Goal: Check status: Check status

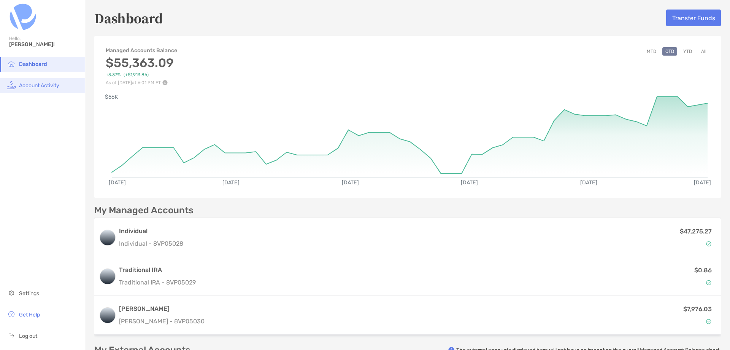
click at [29, 89] on li "Account Activity" at bounding box center [42, 85] width 85 height 15
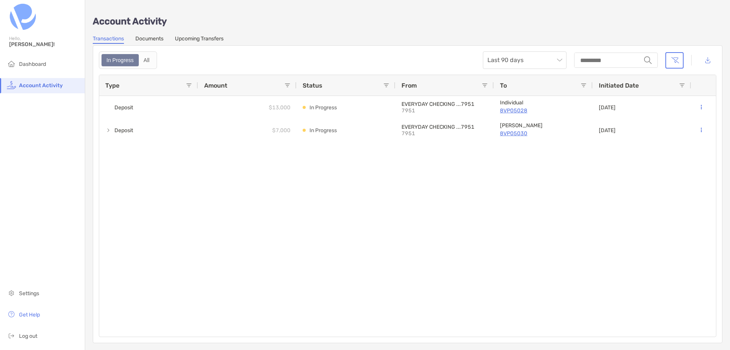
click at [186, 39] on link "Upcoming Transfers" at bounding box center [199, 39] width 49 height 8
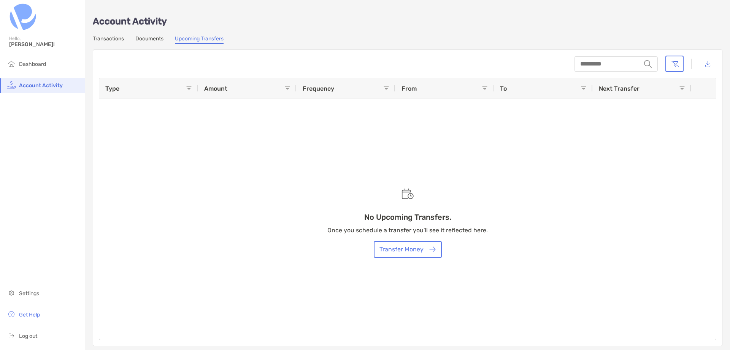
click at [110, 34] on div "Account Activity Transactions Documents Upcoming Transfers string Type Amount F…" at bounding box center [407, 176] width 645 height 353
click at [110, 38] on link "Transactions" at bounding box center [108, 39] width 31 height 8
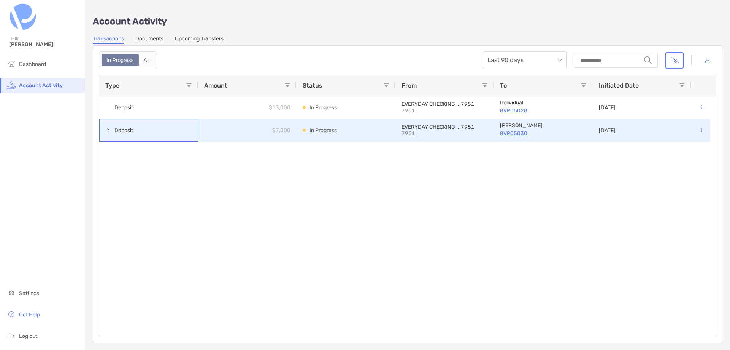
click at [105, 134] on div "Deposit" at bounding box center [148, 130] width 99 height 23
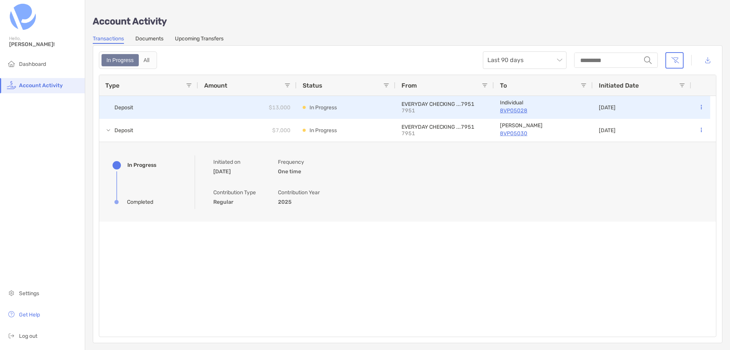
click at [112, 110] on div "Deposit" at bounding box center [148, 107] width 99 height 23
